Goal: Navigation & Orientation: Find specific page/section

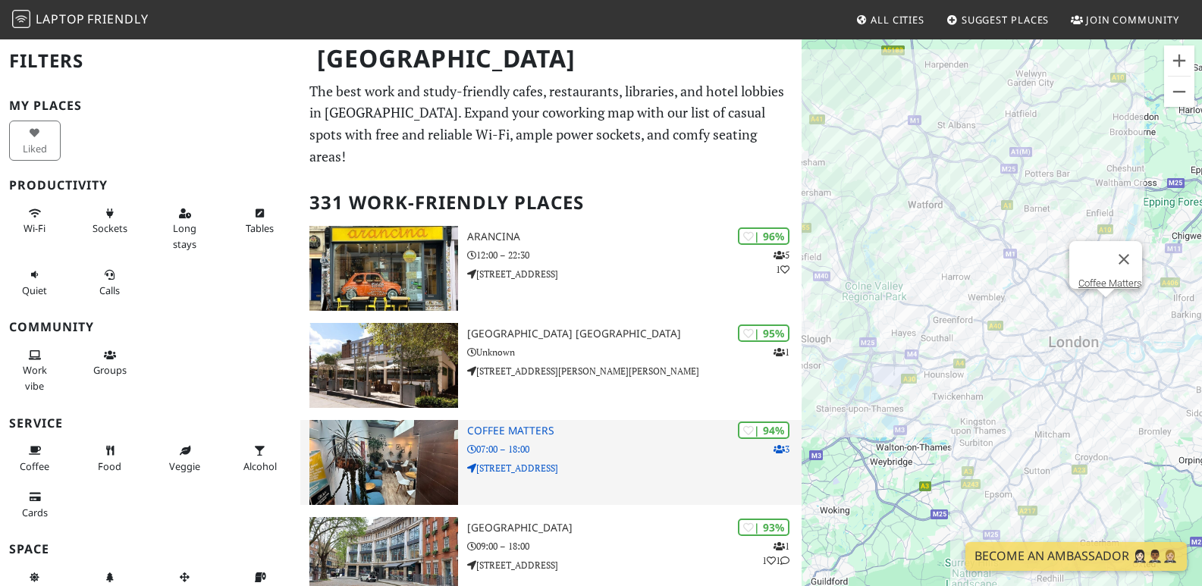
click at [403, 439] on img at bounding box center [383, 462] width 149 height 85
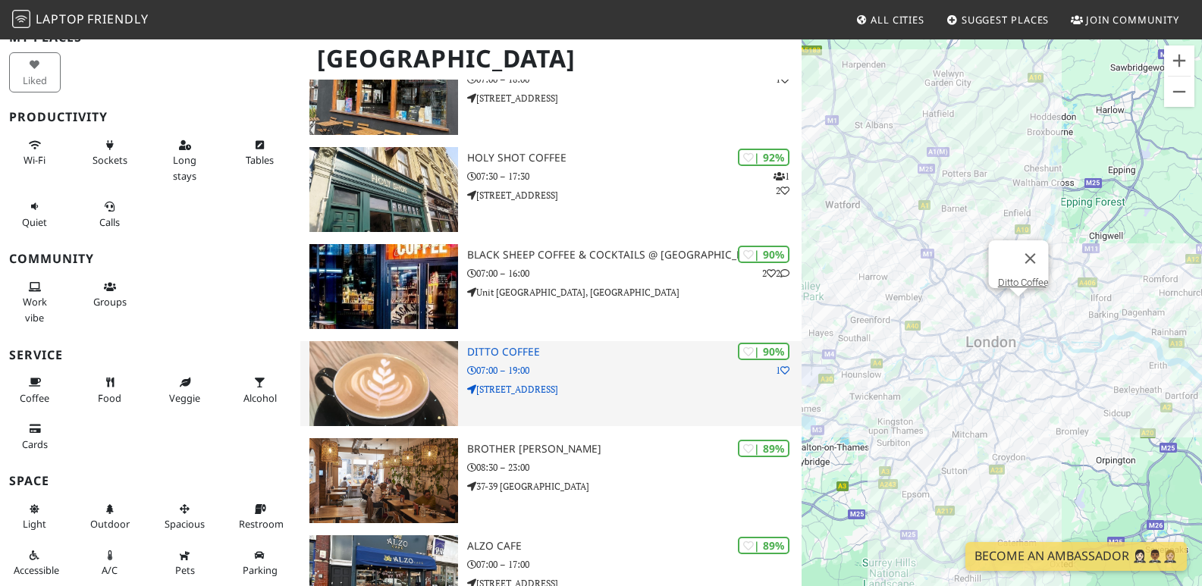
scroll to position [910, 0]
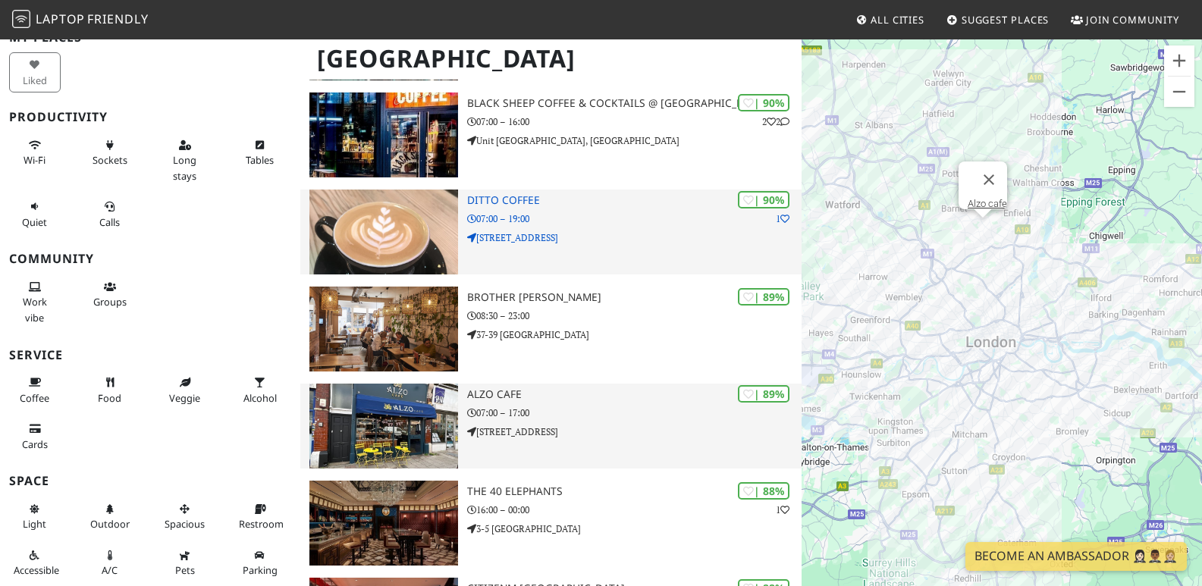
click at [411, 392] on img at bounding box center [383, 426] width 149 height 85
